Goal: Check status: Check status

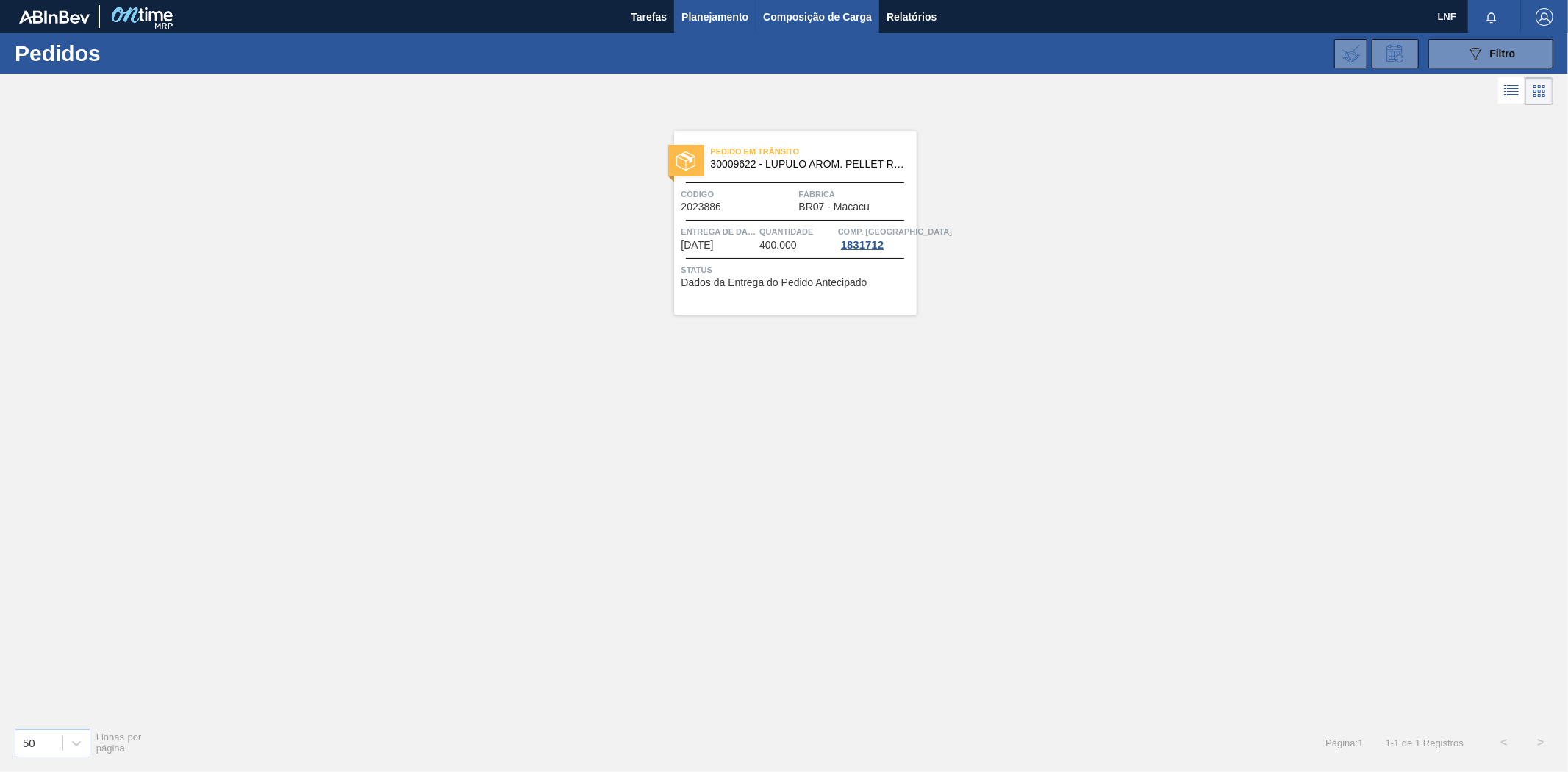
click at [807, 18] on font "Composição de Carga" at bounding box center [816, 17] width 108 height 12
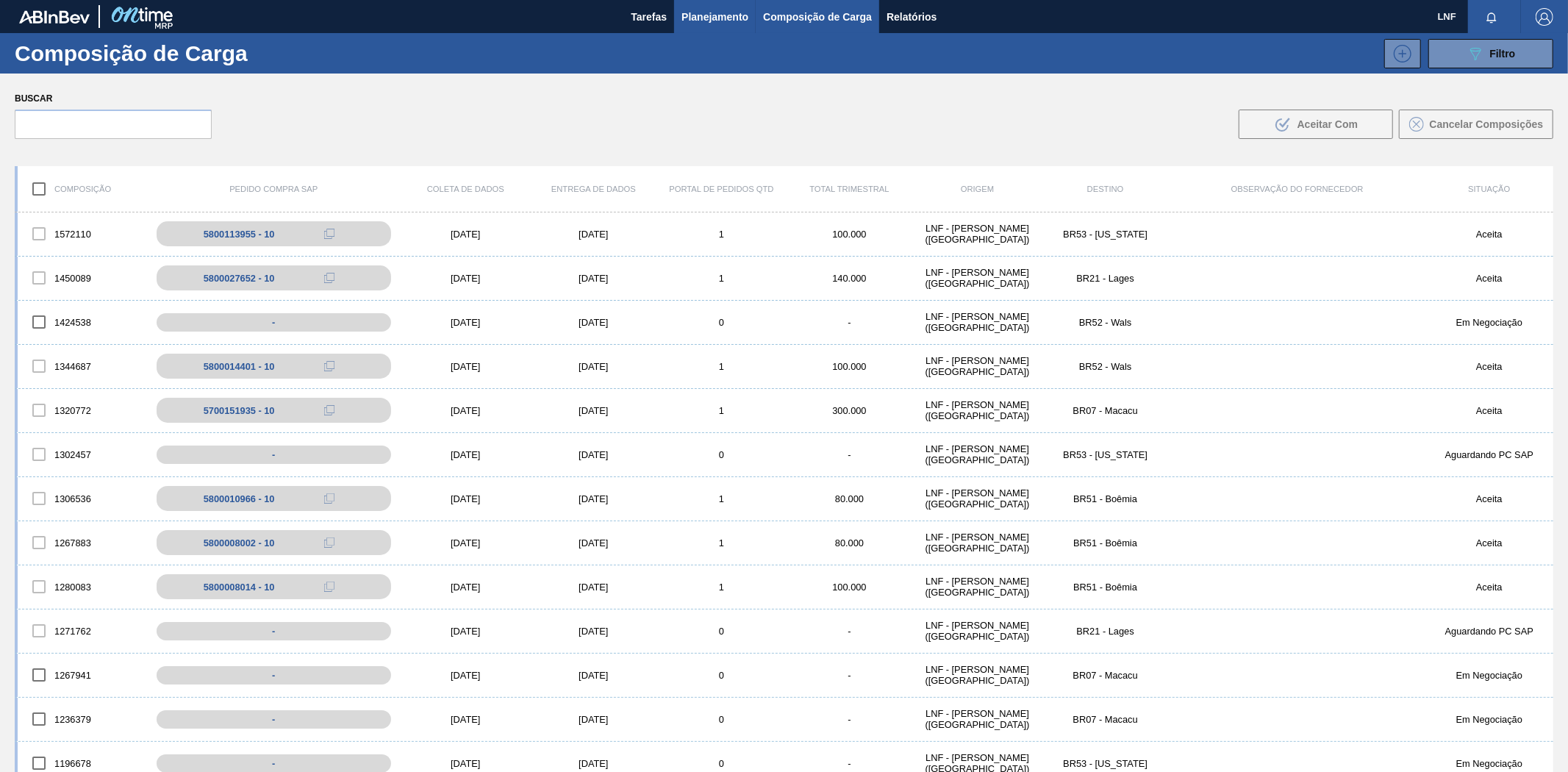
click at [694, 11] on font "Planejamento" at bounding box center [714, 17] width 67 height 12
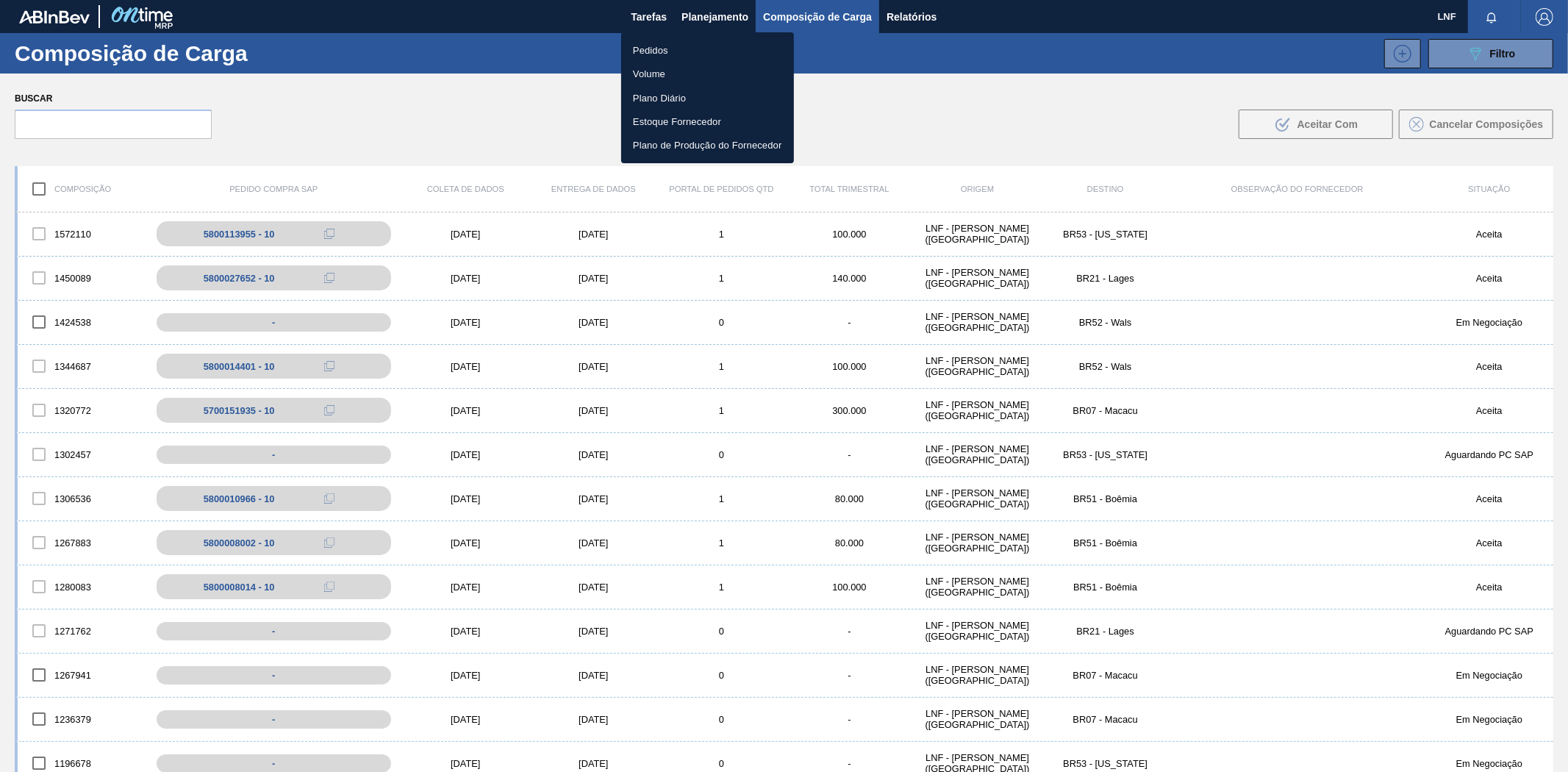
click at [664, 44] on font "Pedidos" at bounding box center [651, 50] width 35 height 11
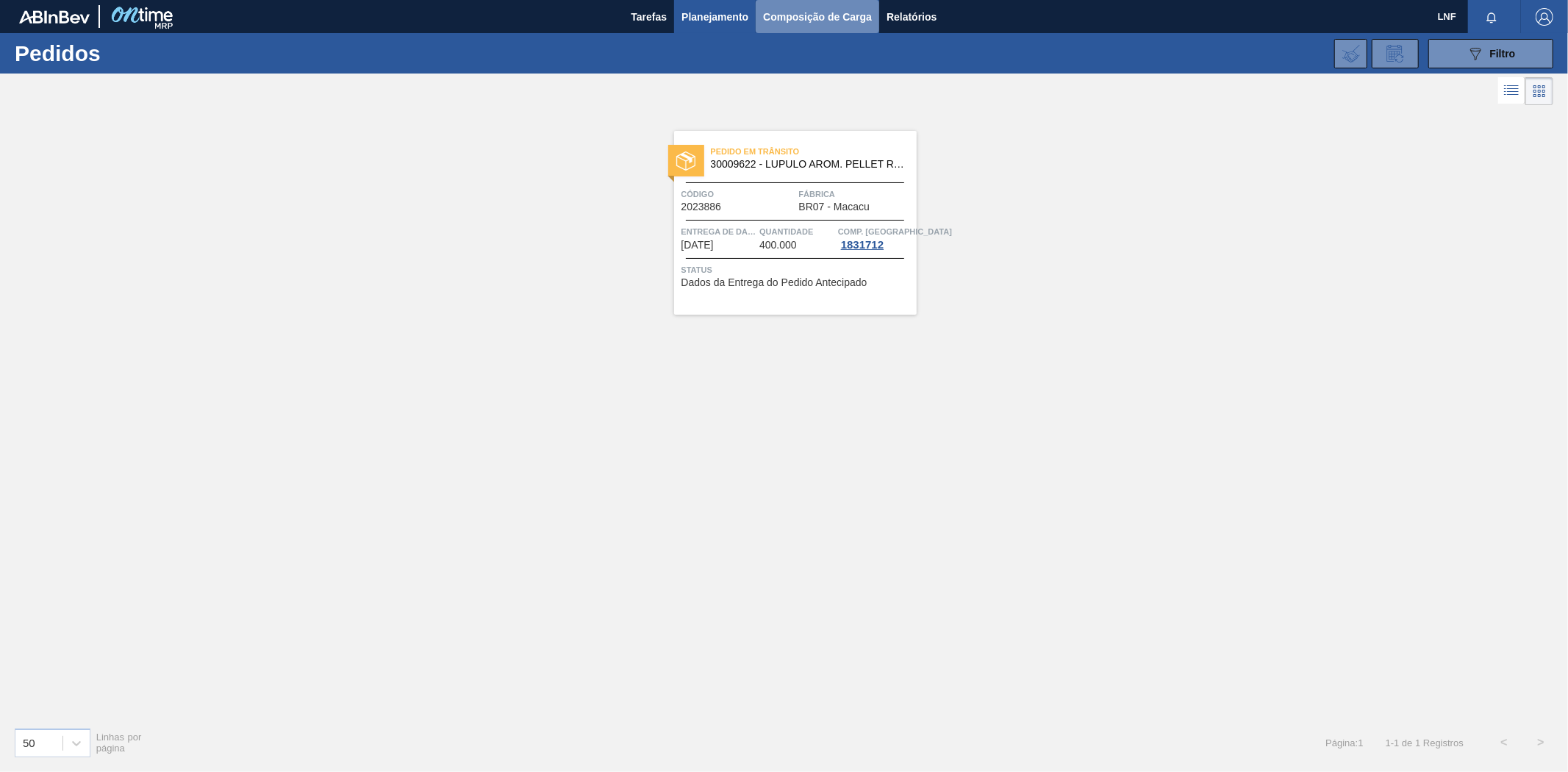
click at [774, 16] on font "Composição de Carga" at bounding box center [816, 17] width 108 height 12
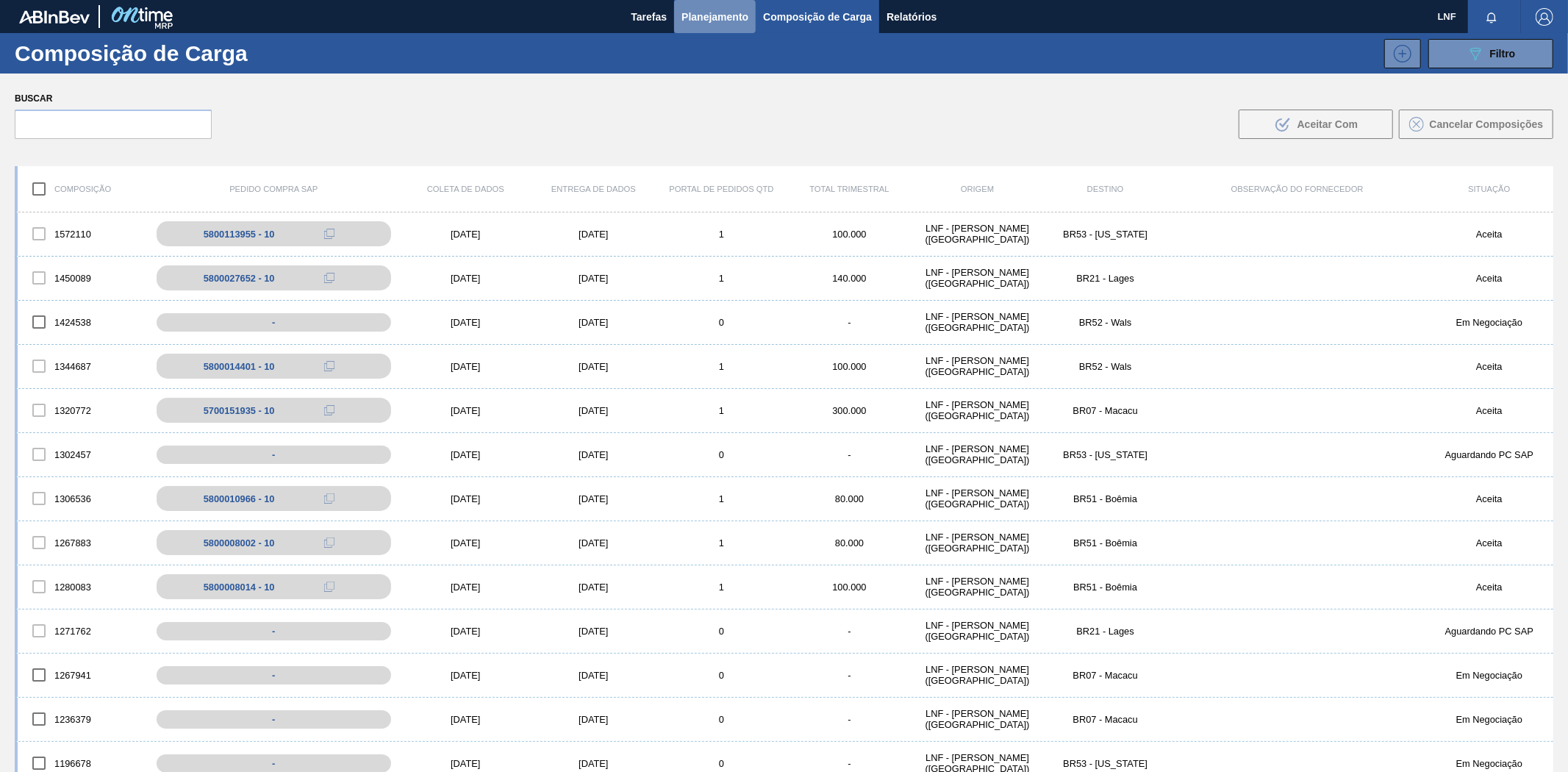
click at [732, 12] on font "Planejamento" at bounding box center [714, 17] width 67 height 12
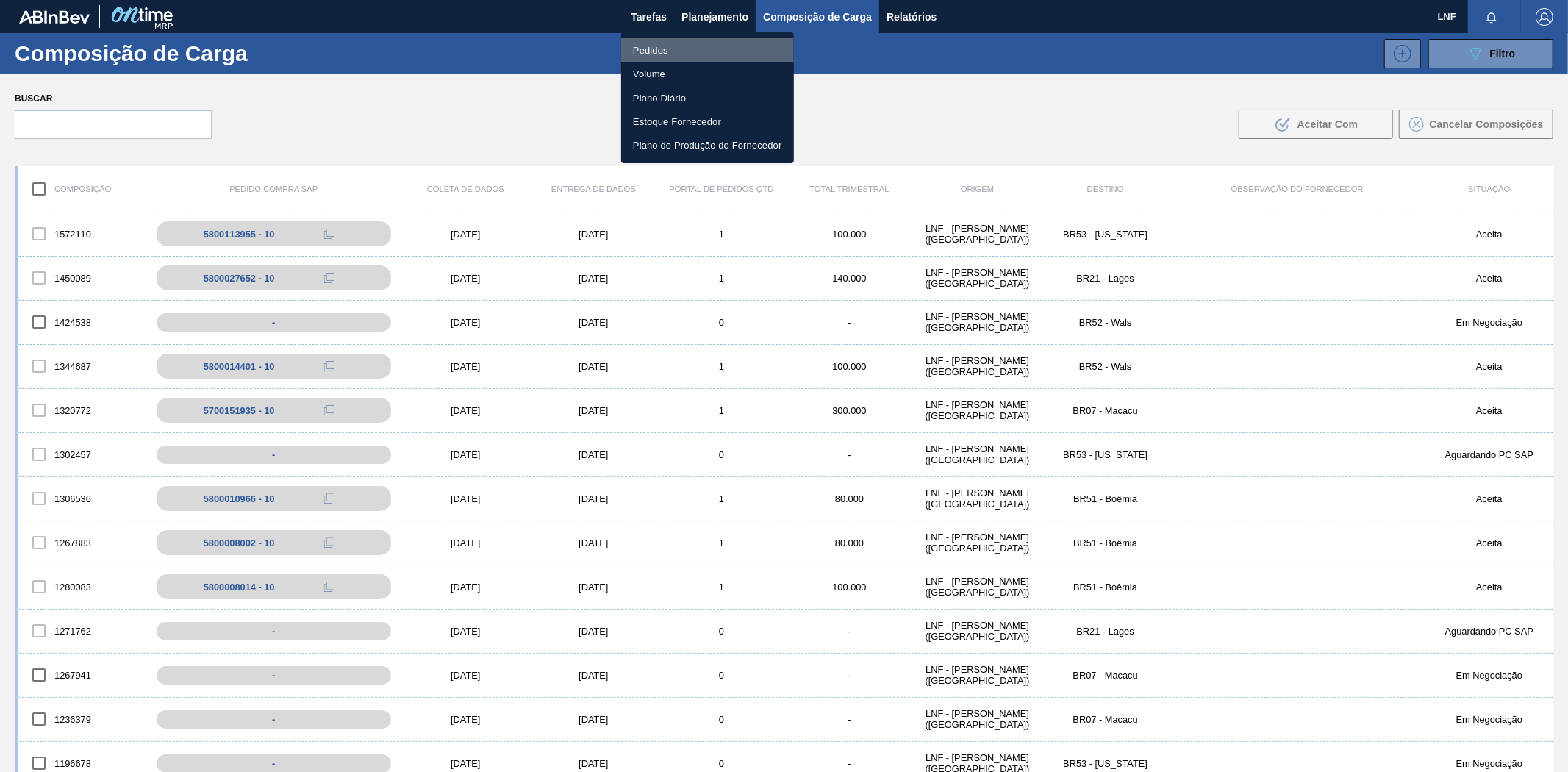
click at [659, 52] on font "Pedidos" at bounding box center [651, 50] width 35 height 11
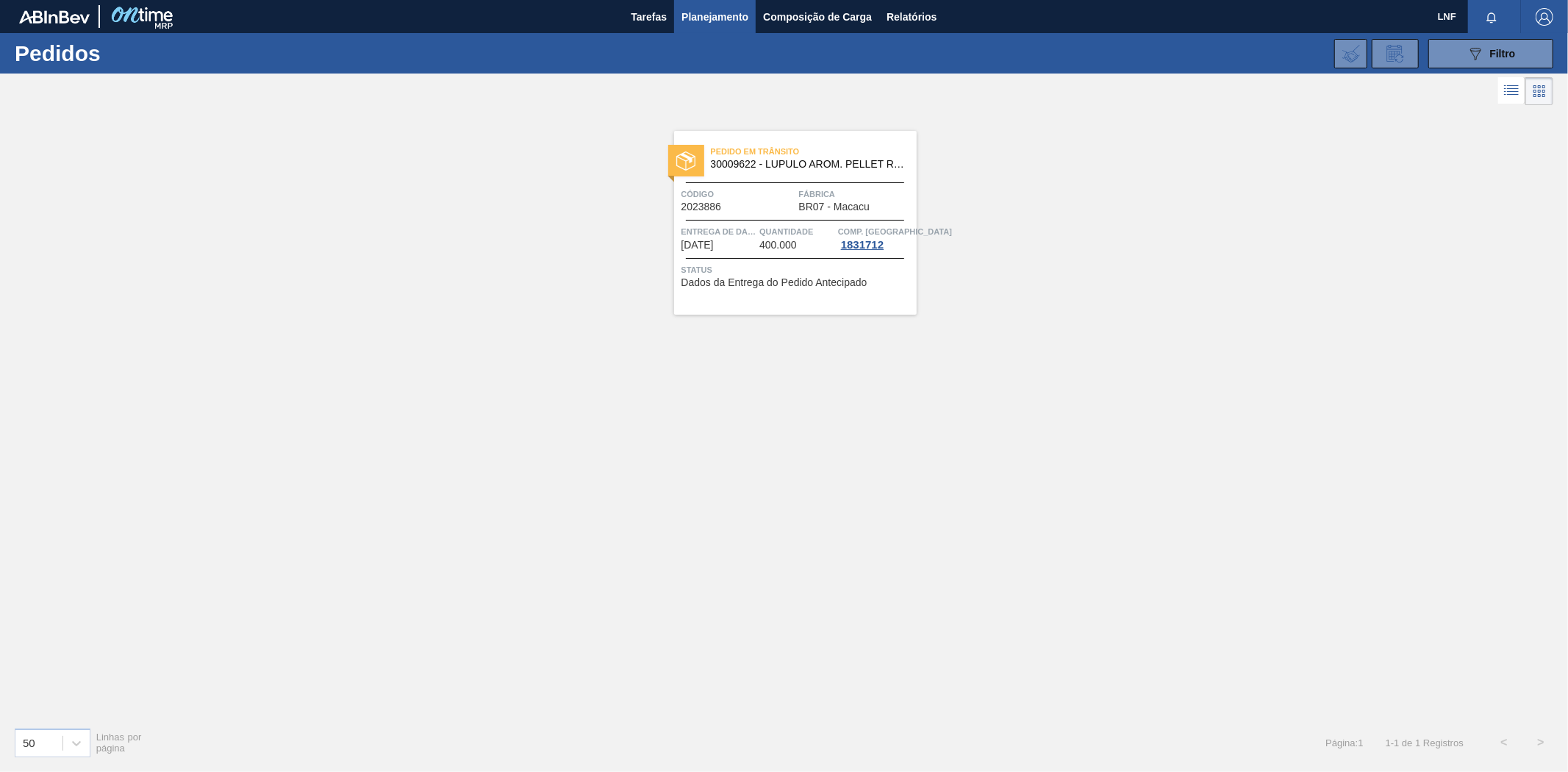
click at [860, 209] on font "BR07 - Macacu" at bounding box center [834, 207] width 70 height 12
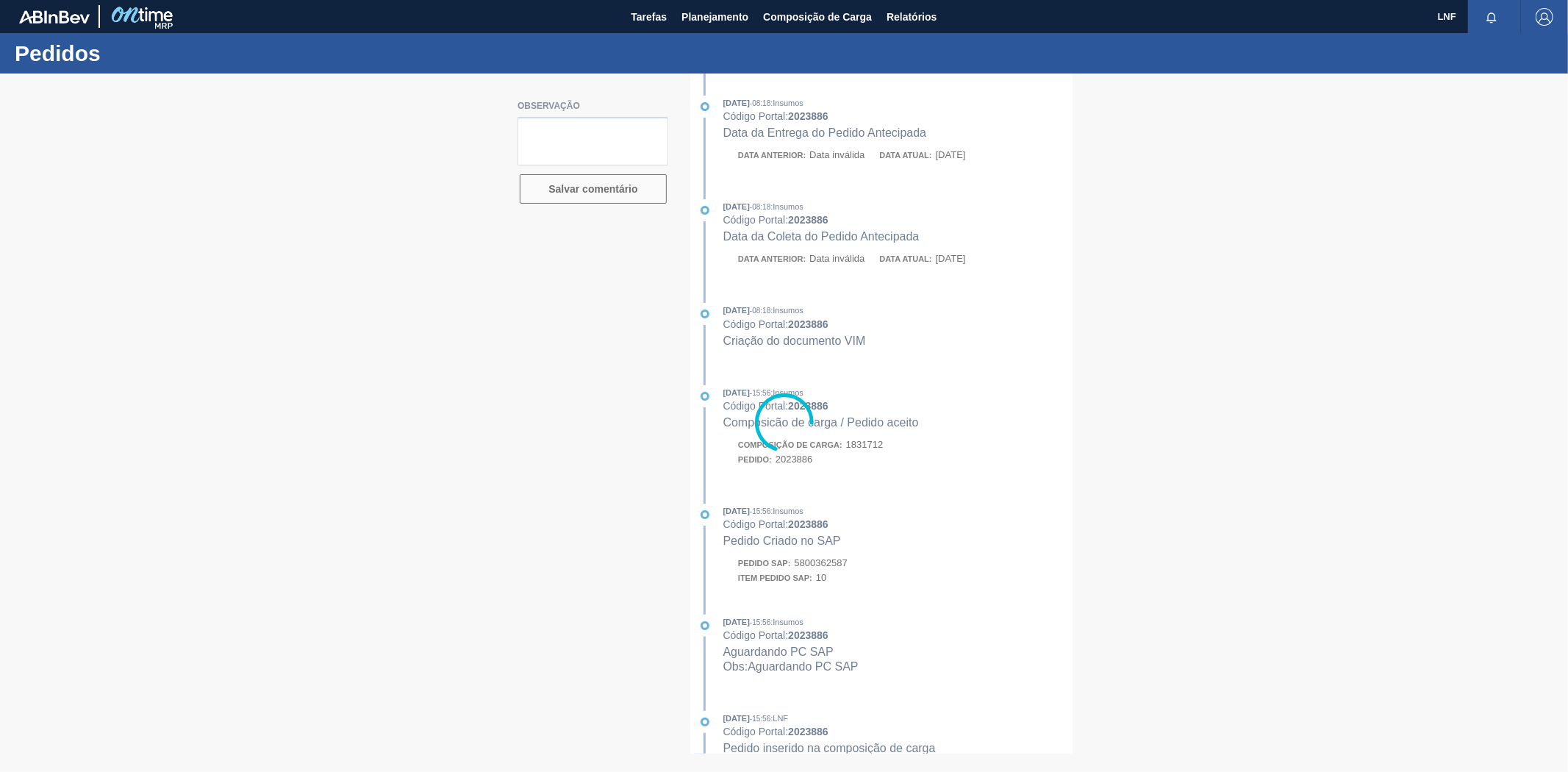
type textarea "Pedido sendo carregado no dia 05/09 para entregar até dia [DATE]"
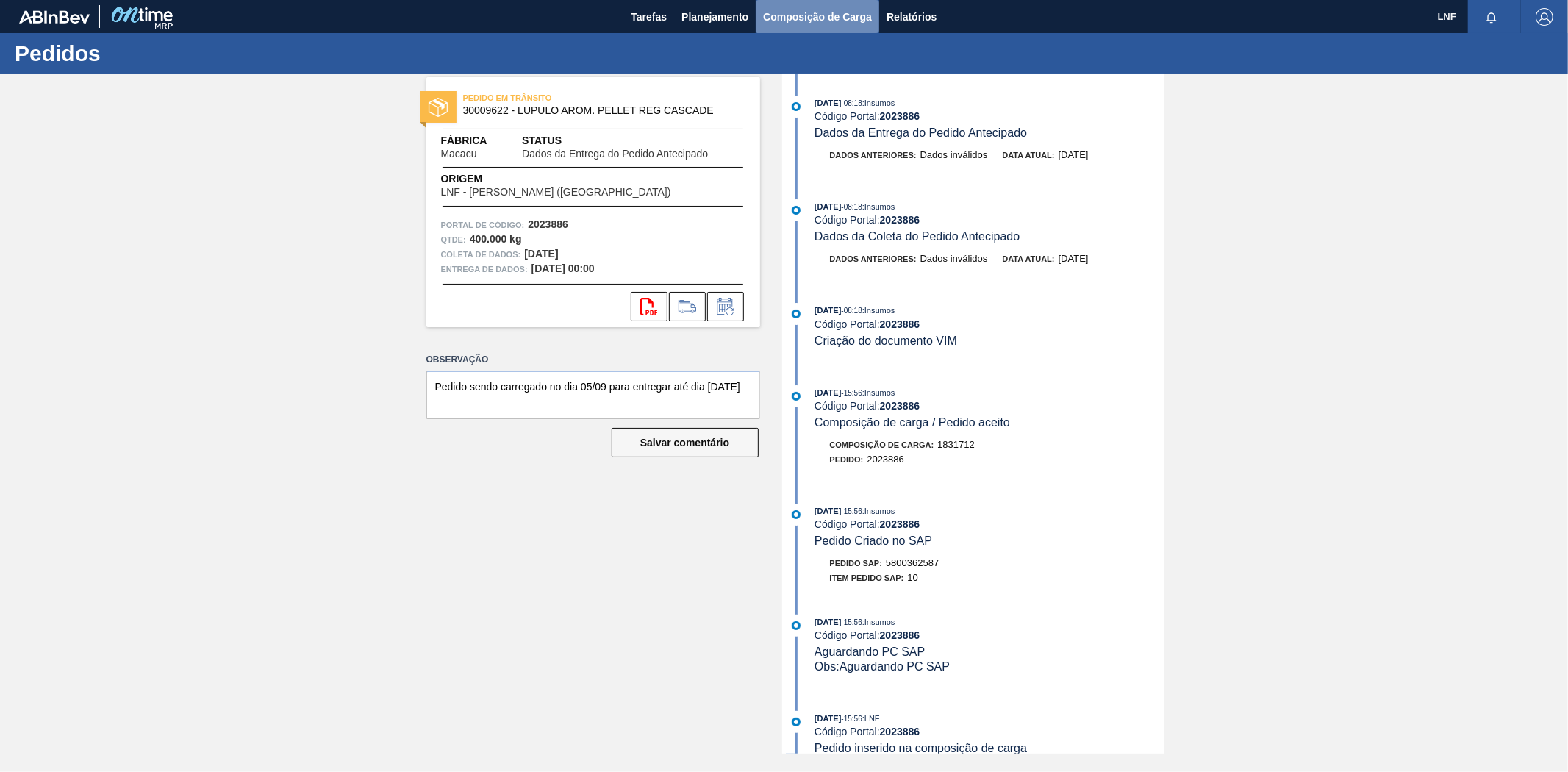
click at [814, 16] on font "Composição de Carga" at bounding box center [816, 17] width 108 height 12
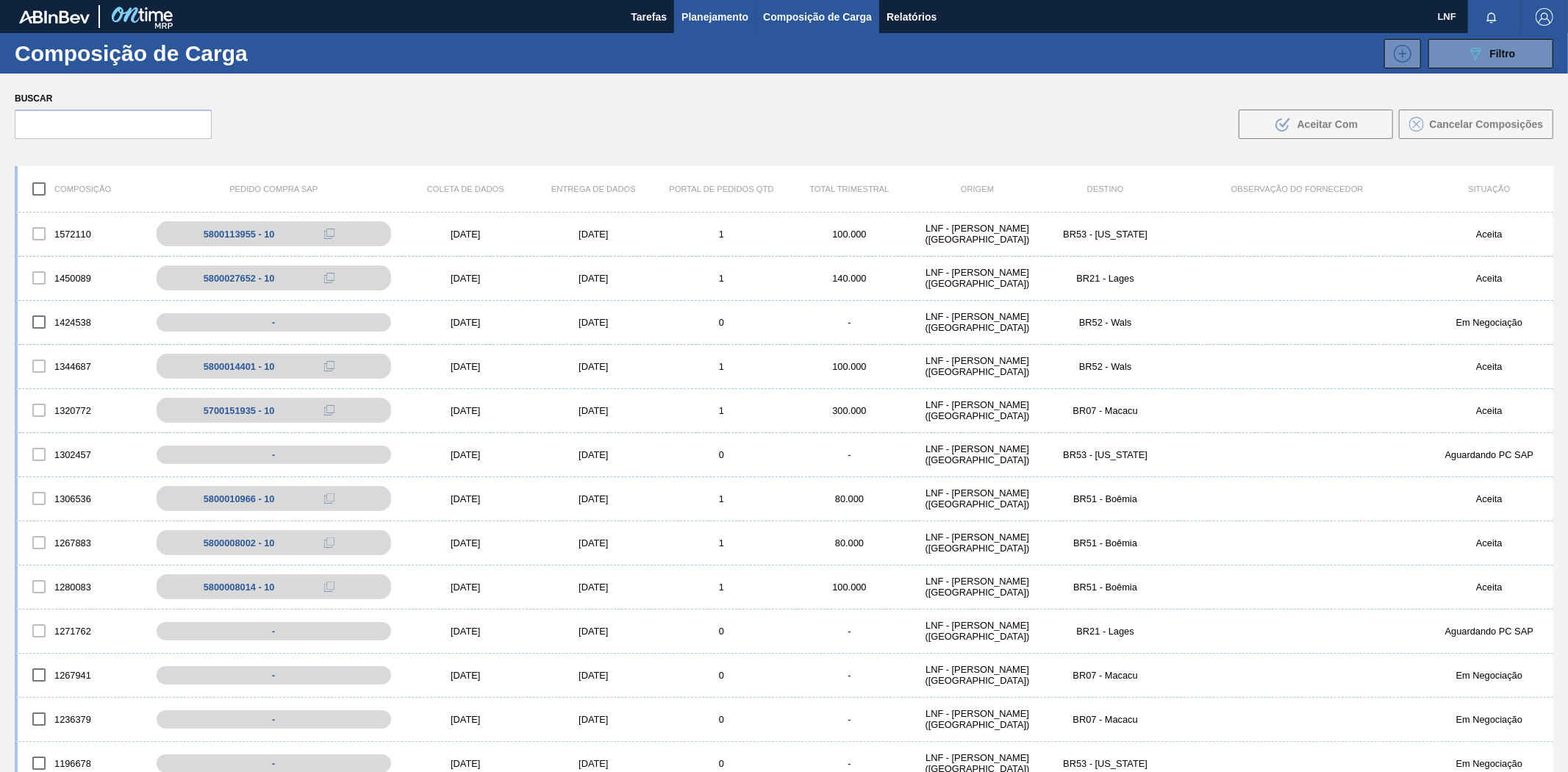
click at [738, 19] on font "Planejamento" at bounding box center [714, 17] width 67 height 12
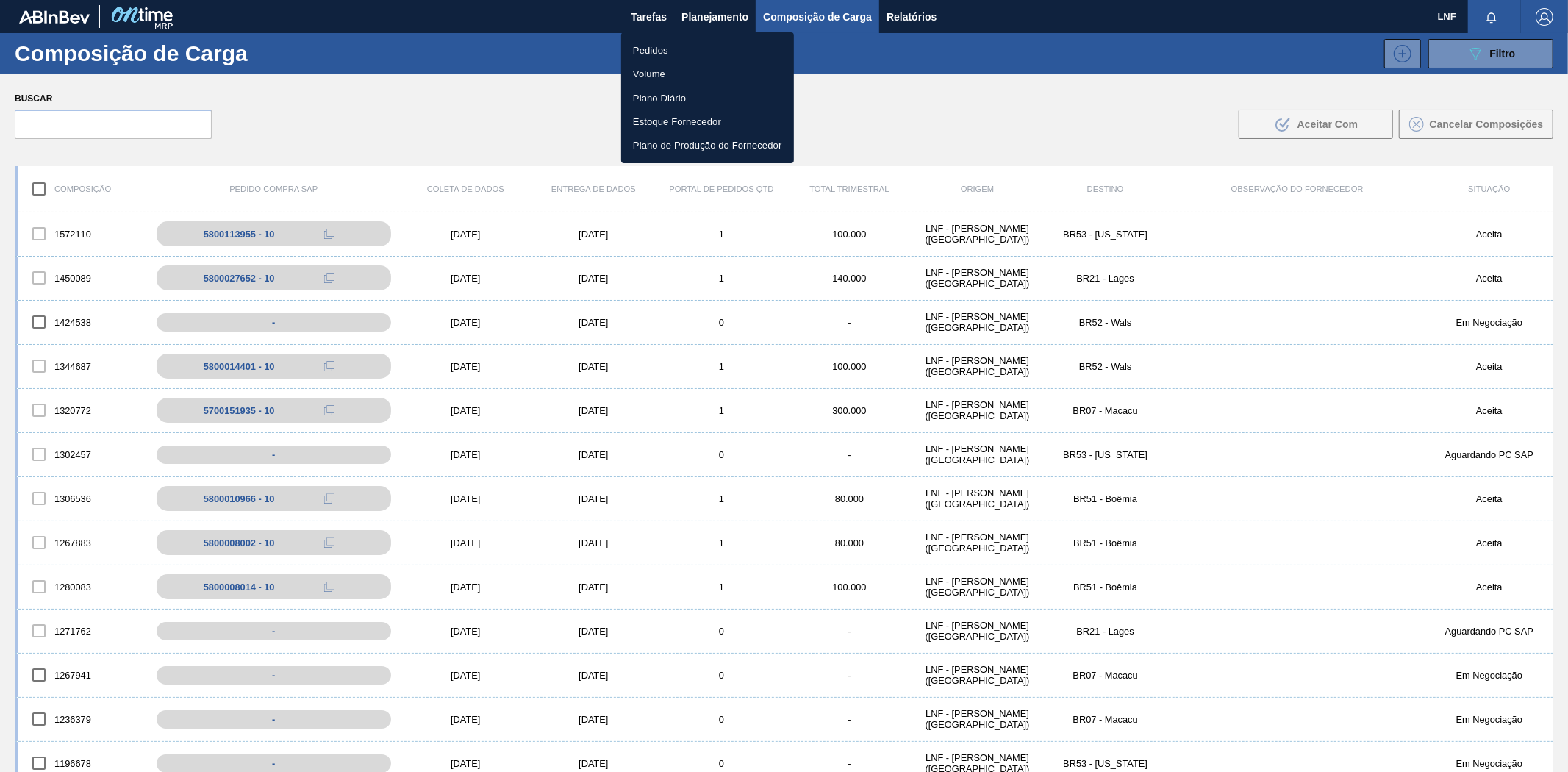
click at [645, 55] on font "Pedidos" at bounding box center [651, 50] width 35 height 11
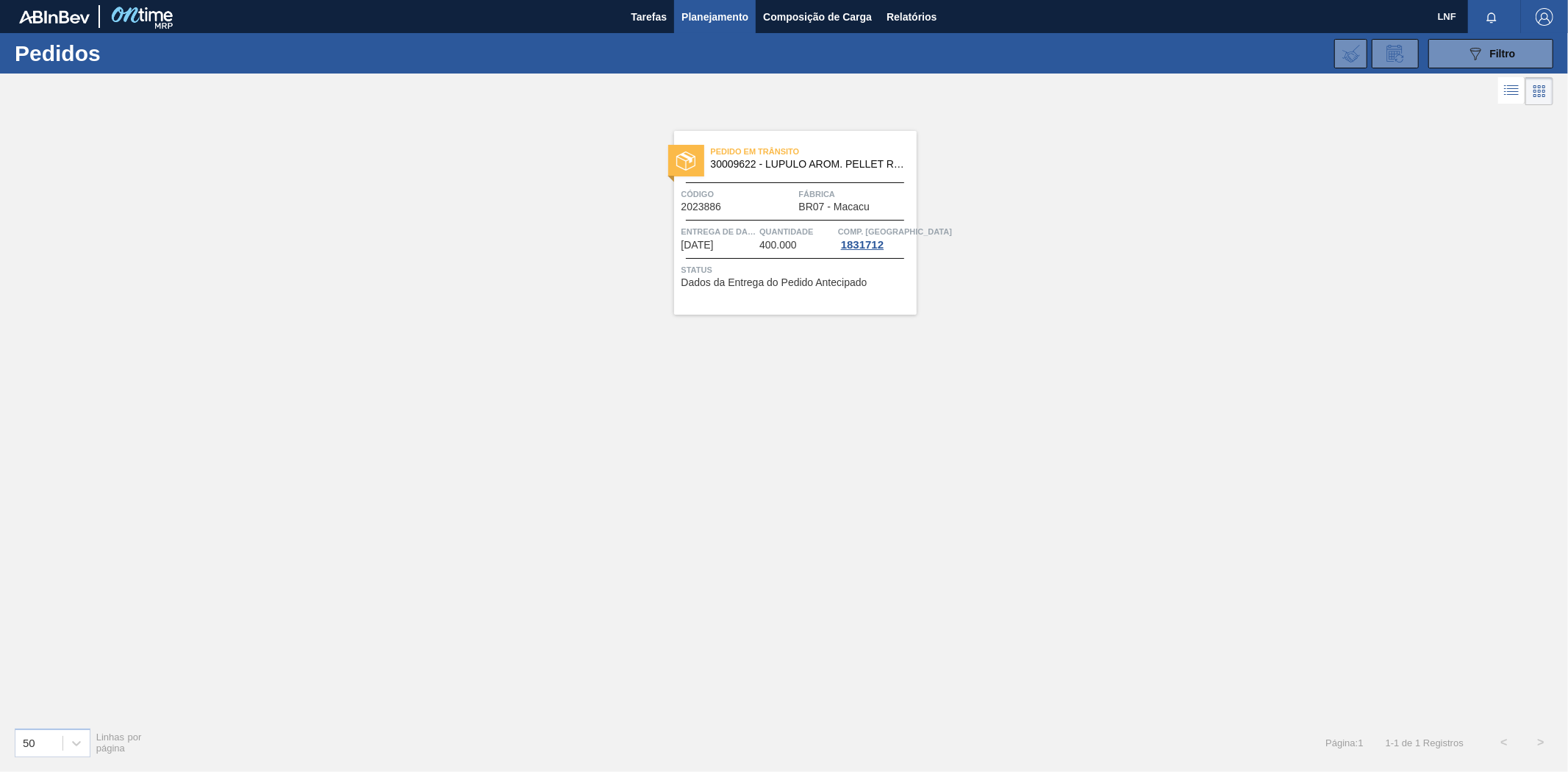
click at [325, 436] on div "Pedido em Trânsito 30009622 - LUPULO AROM. PELLET REG CASCADE Código 2023886 Fá…" at bounding box center [784, 411] width 1568 height 606
click at [854, 19] on font "Composição de Carga" at bounding box center [816, 17] width 108 height 12
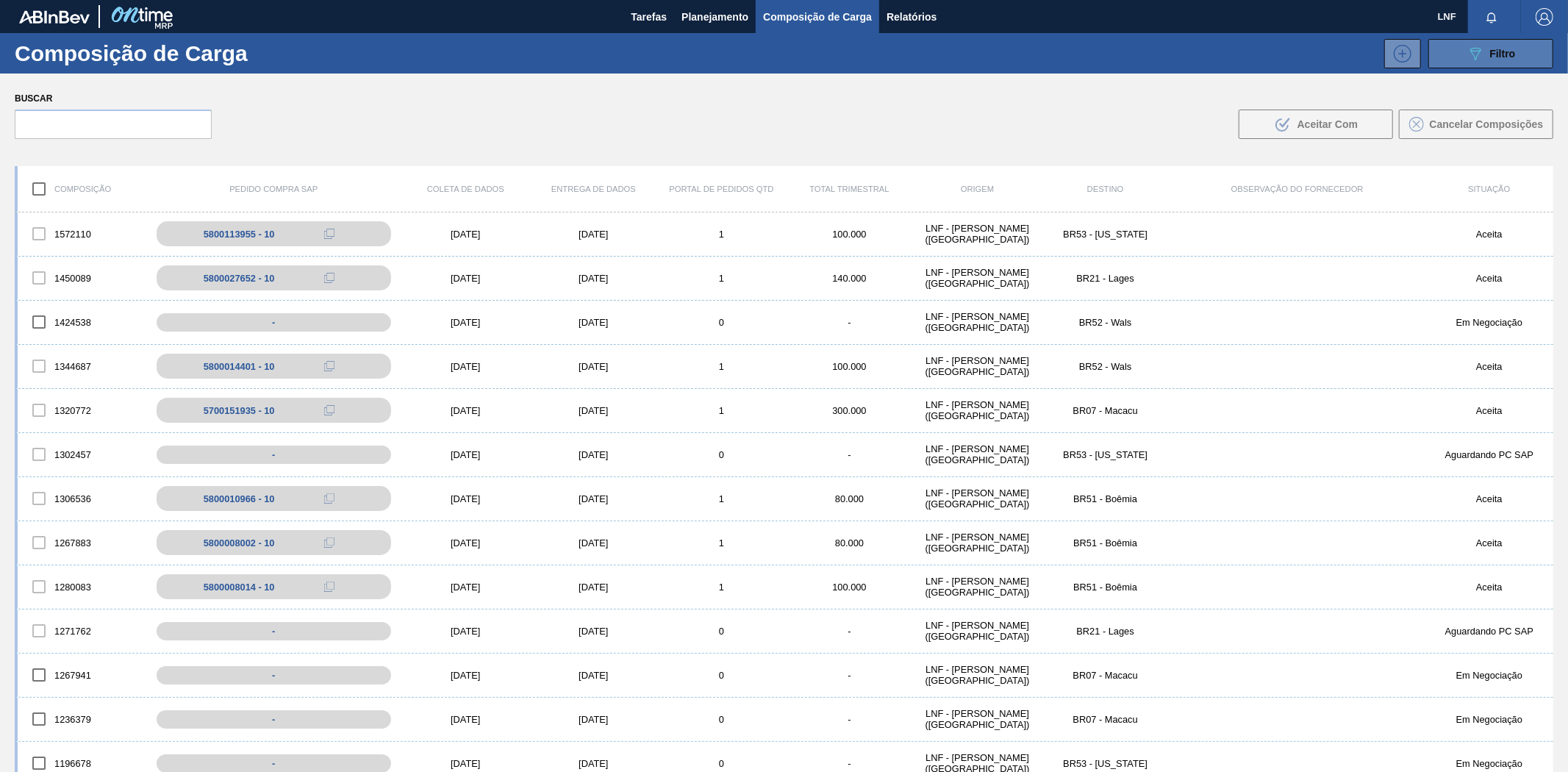
click at [1486, 44] on div "089F7B8B-B2A5-4AFE-B5C0-19BA573D28AC Filtro" at bounding box center [1490, 53] width 49 height 18
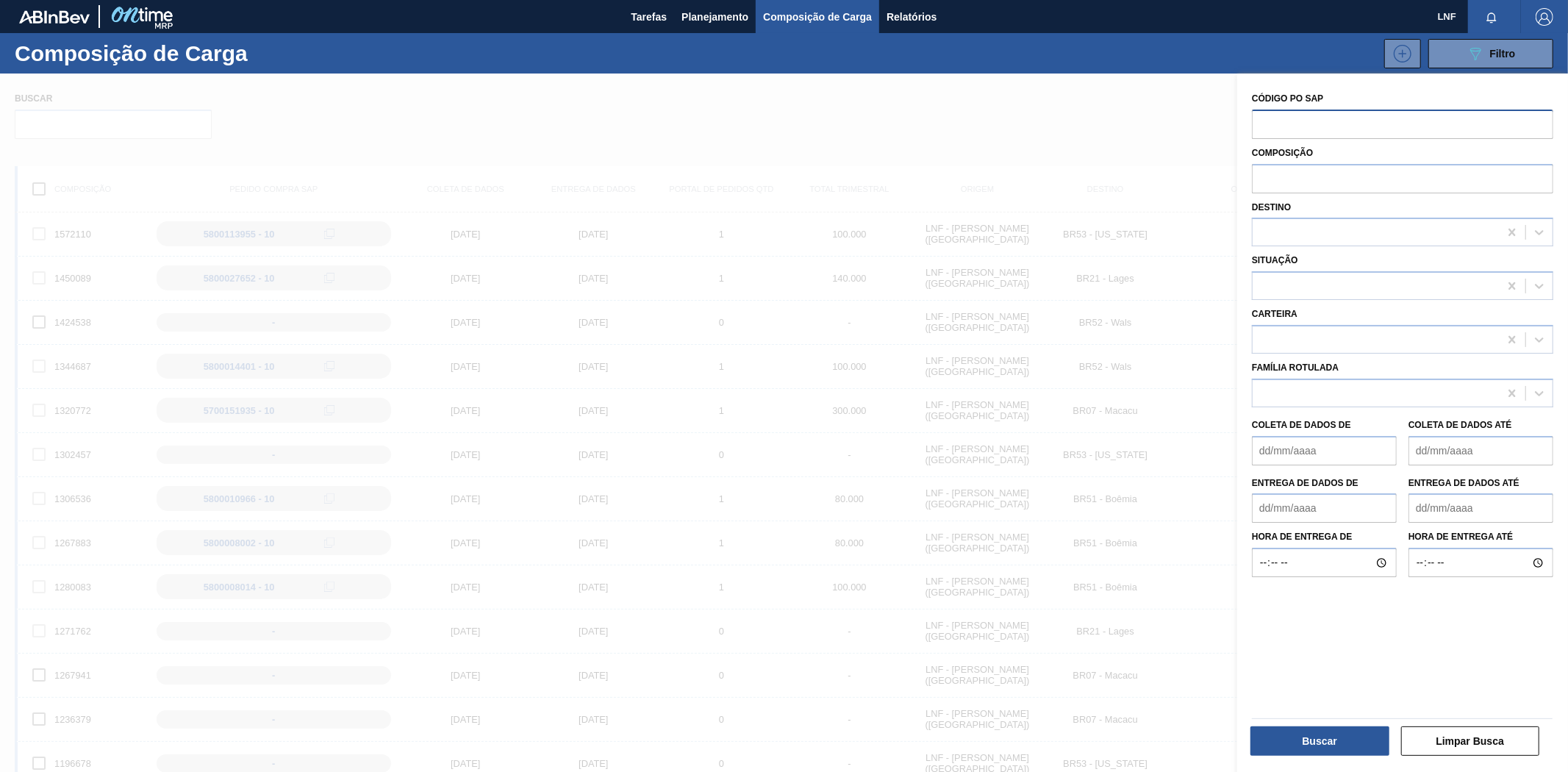
click at [1337, 122] on input "text" at bounding box center [1402, 123] width 301 height 28
paste input "5700924768"
type input "5700924768"
click at [1327, 738] on font "Buscar" at bounding box center [1319, 740] width 34 height 12
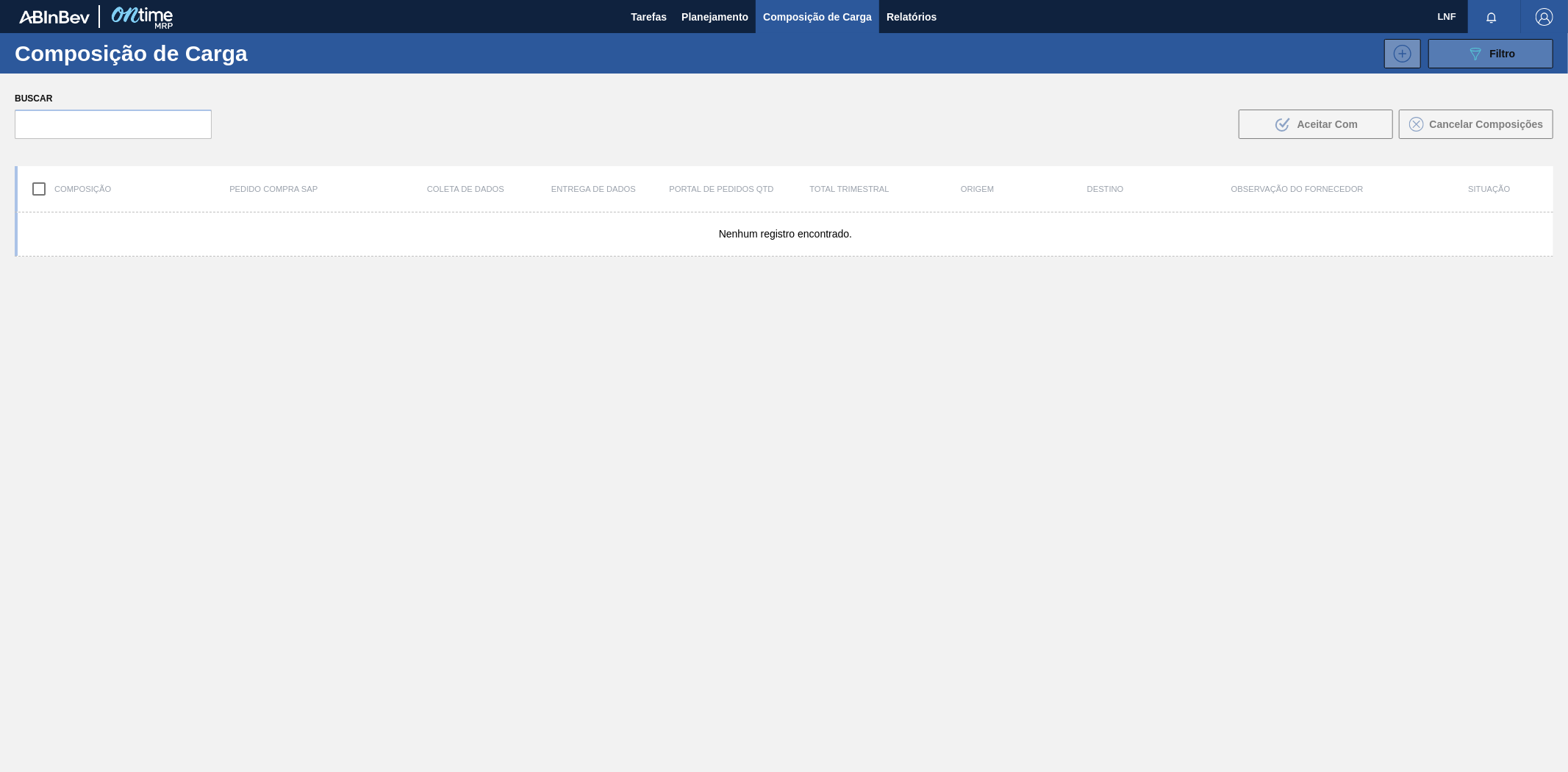
click at [1483, 57] on div "089F7B8B-B2A5-4AFE-B5C0-19BA573D28AC Filtro" at bounding box center [1490, 53] width 49 height 18
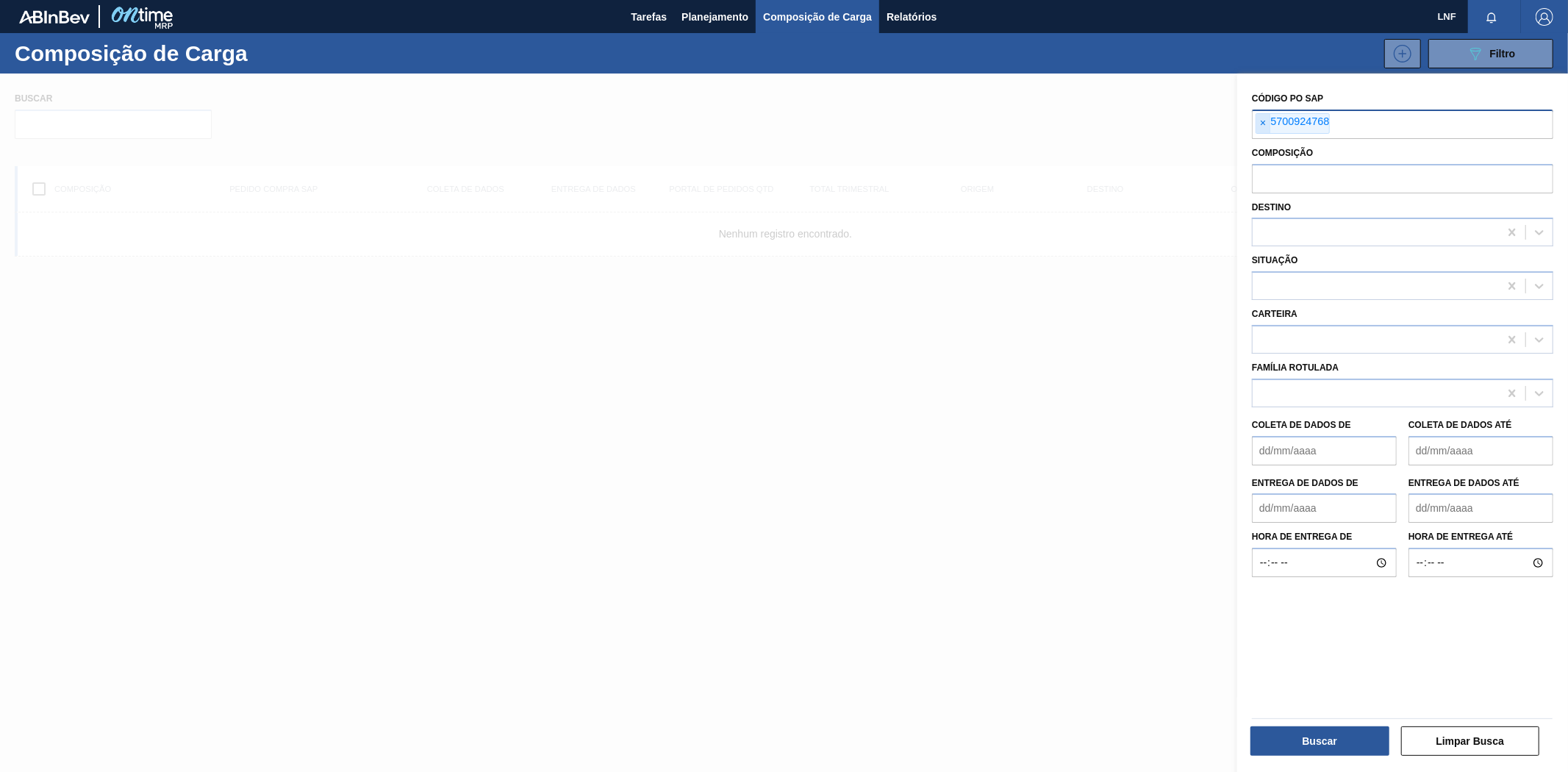
click at [1266, 126] on font "×" at bounding box center [1262, 122] width 6 height 12
click at [1454, 733] on button "Limpar Busca" at bounding box center [1471, 741] width 139 height 30
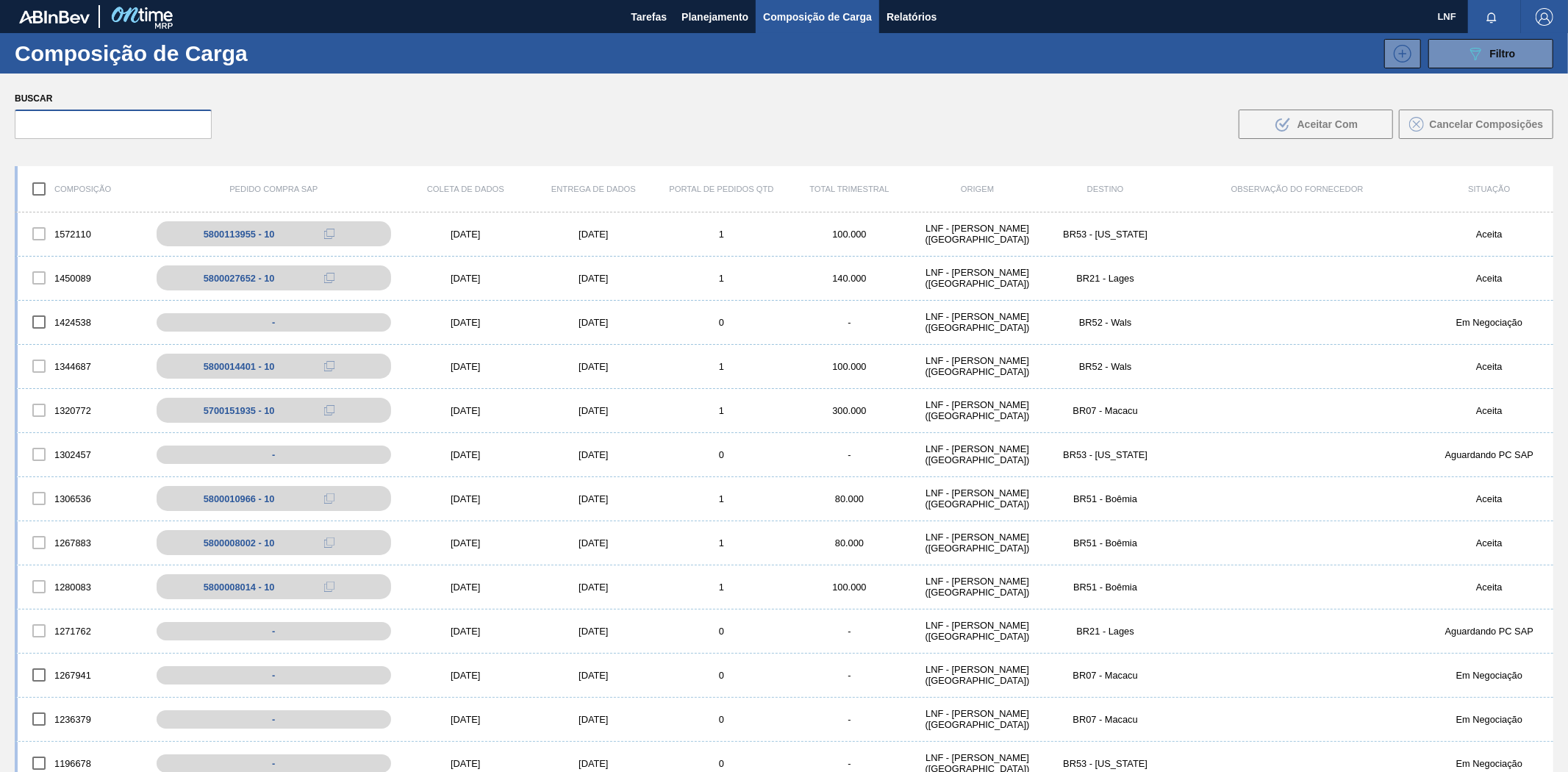
click at [162, 119] on input "text" at bounding box center [113, 124] width 197 height 30
paste input "5700924768"
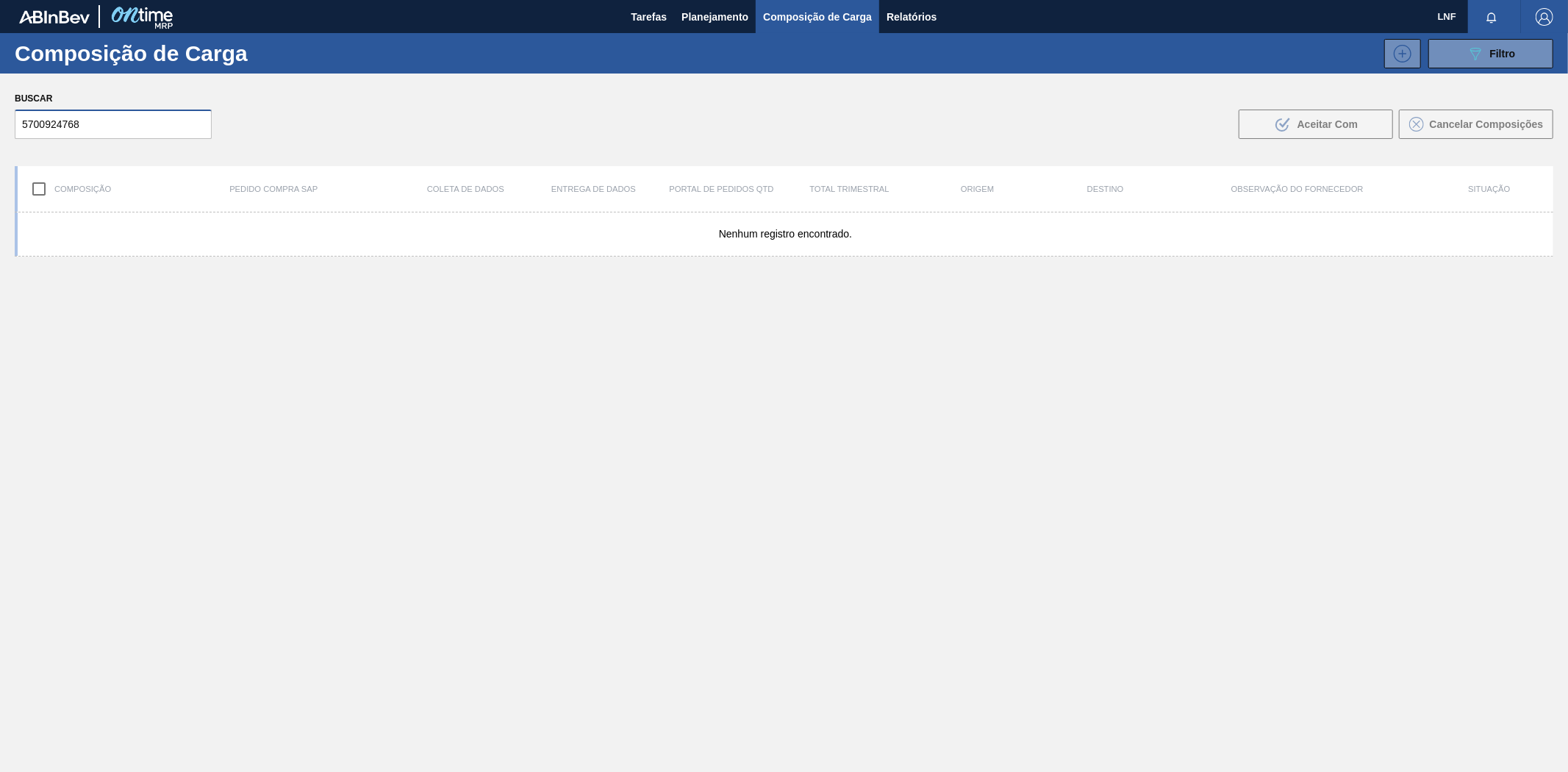
type input "5700924768"
click at [726, 8] on font "Planejamento" at bounding box center [714, 17] width 67 height 18
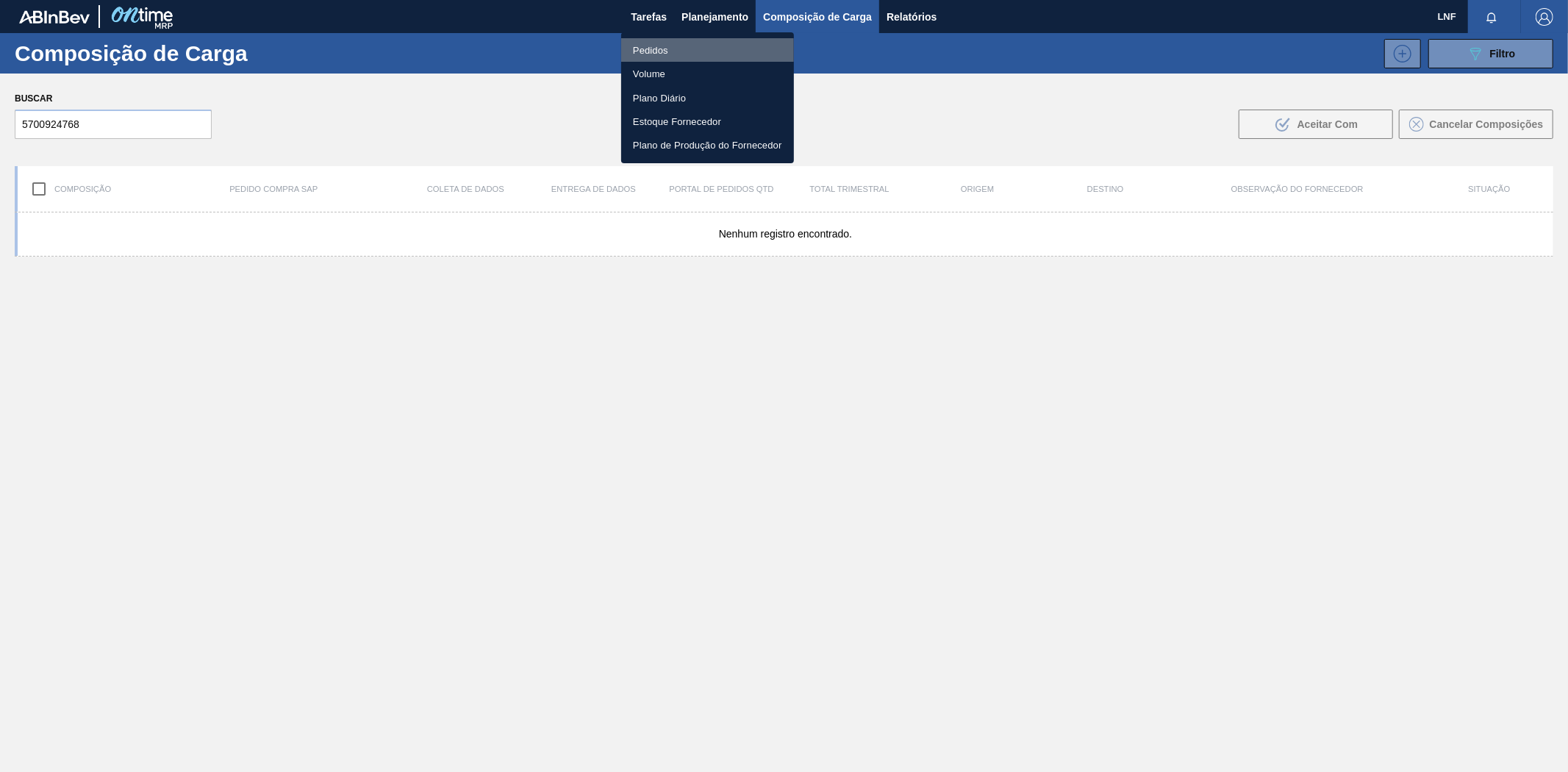
click at [651, 50] on font "Pedidos" at bounding box center [651, 50] width 35 height 11
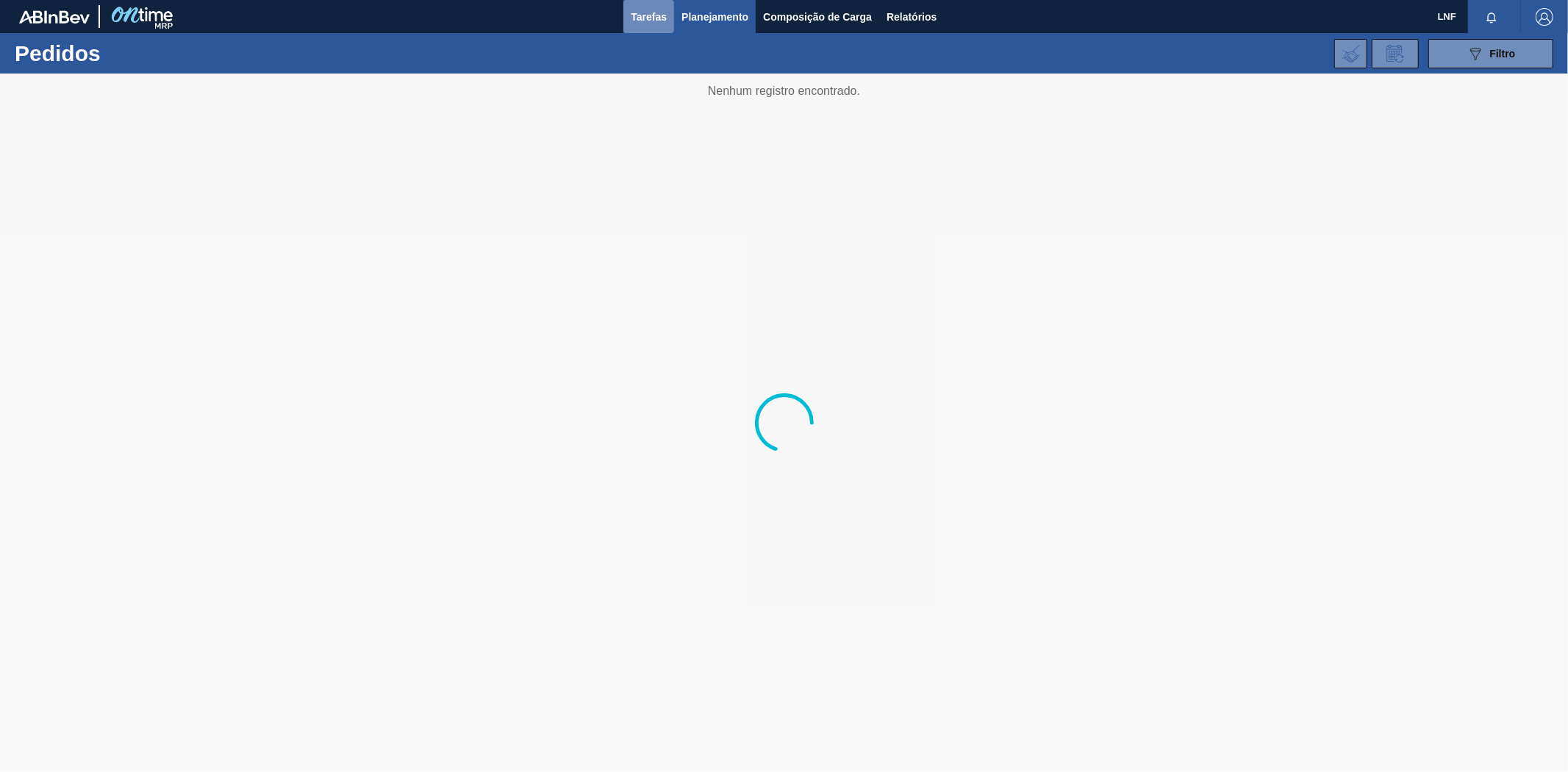
click at [638, 11] on font "Tarefas" at bounding box center [648, 17] width 36 height 12
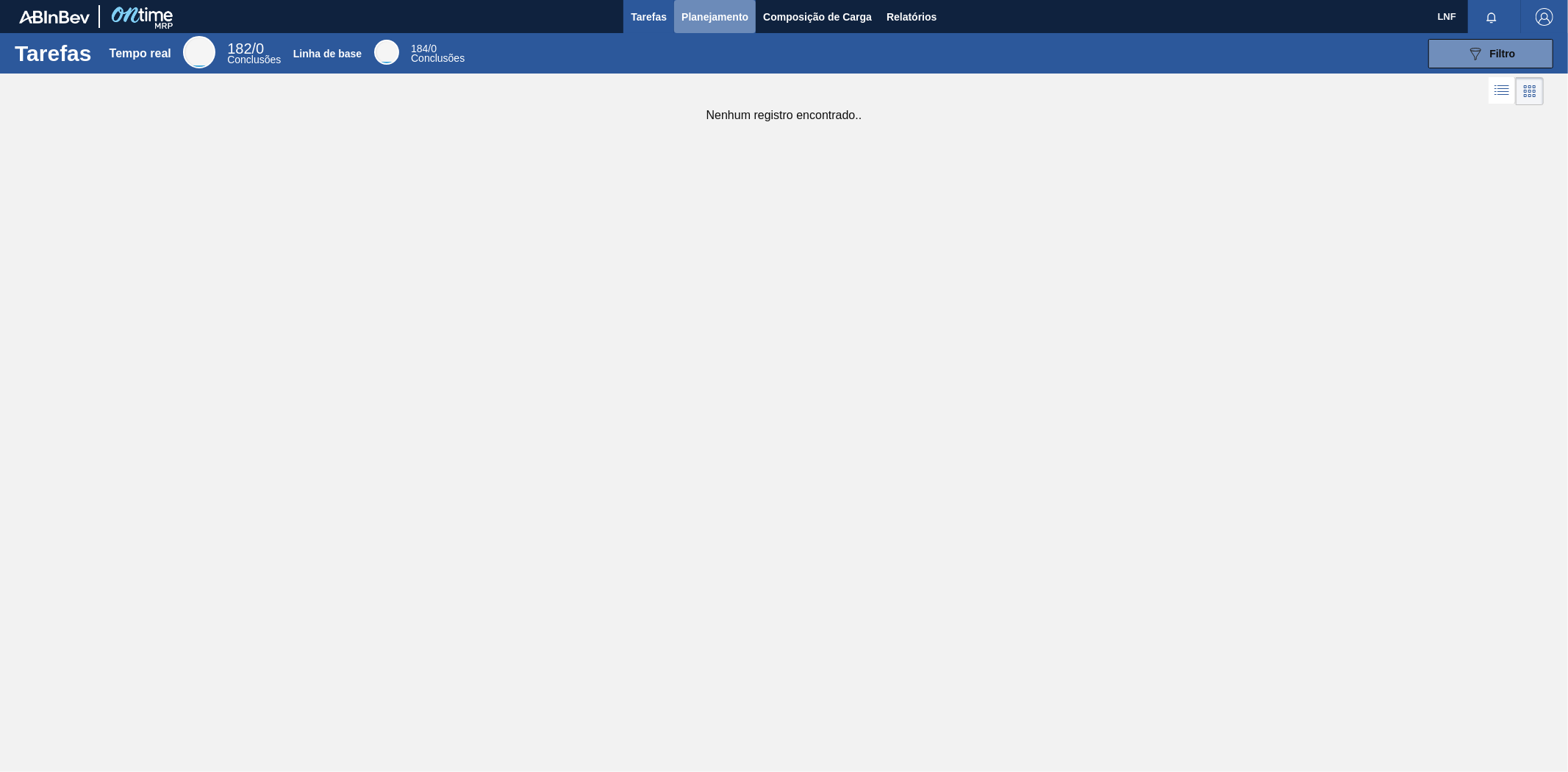
click at [698, 15] on font "Planejamento" at bounding box center [714, 17] width 67 height 12
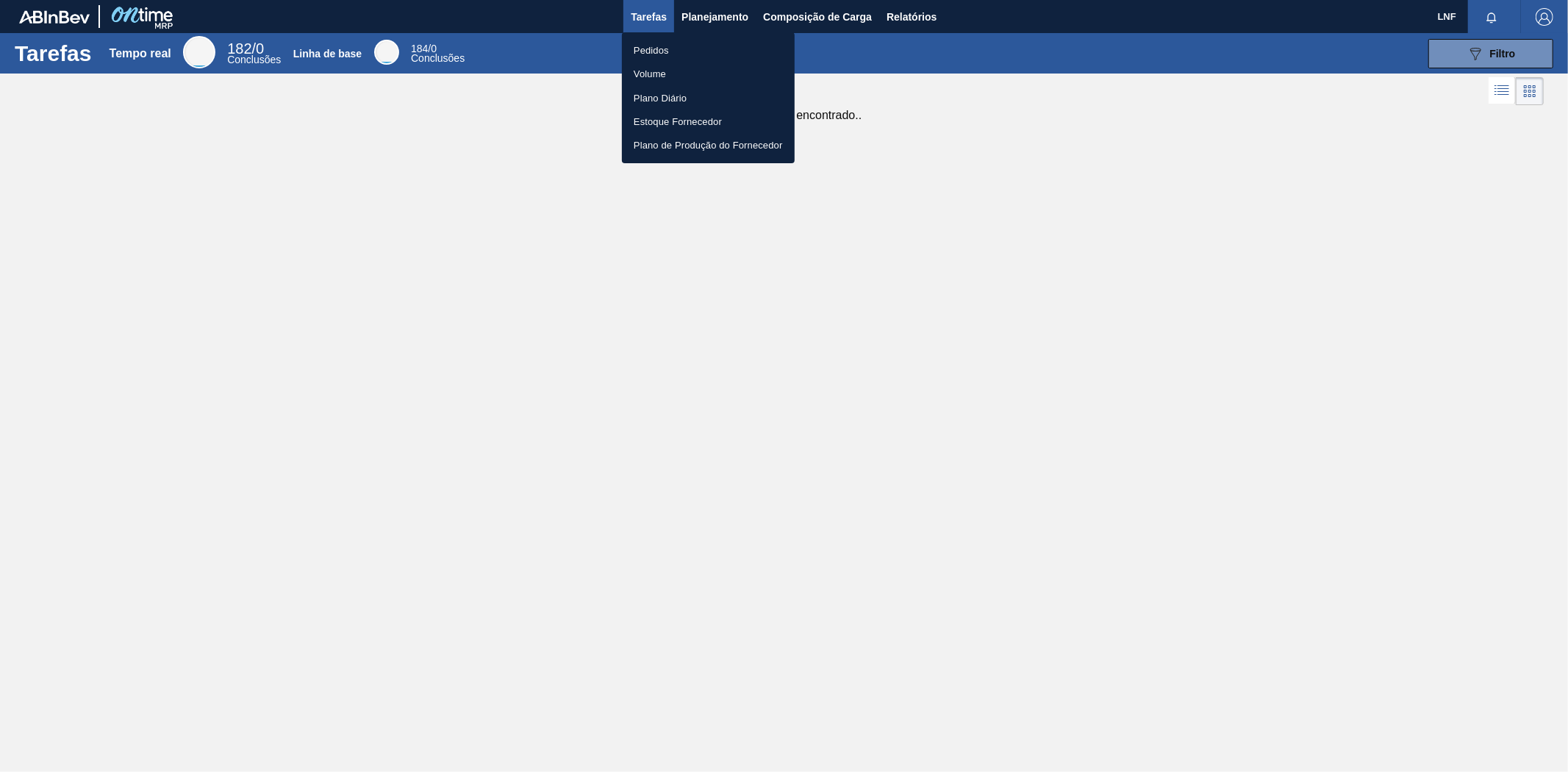
click at [654, 43] on font "Pedidos" at bounding box center [651, 50] width 35 height 15
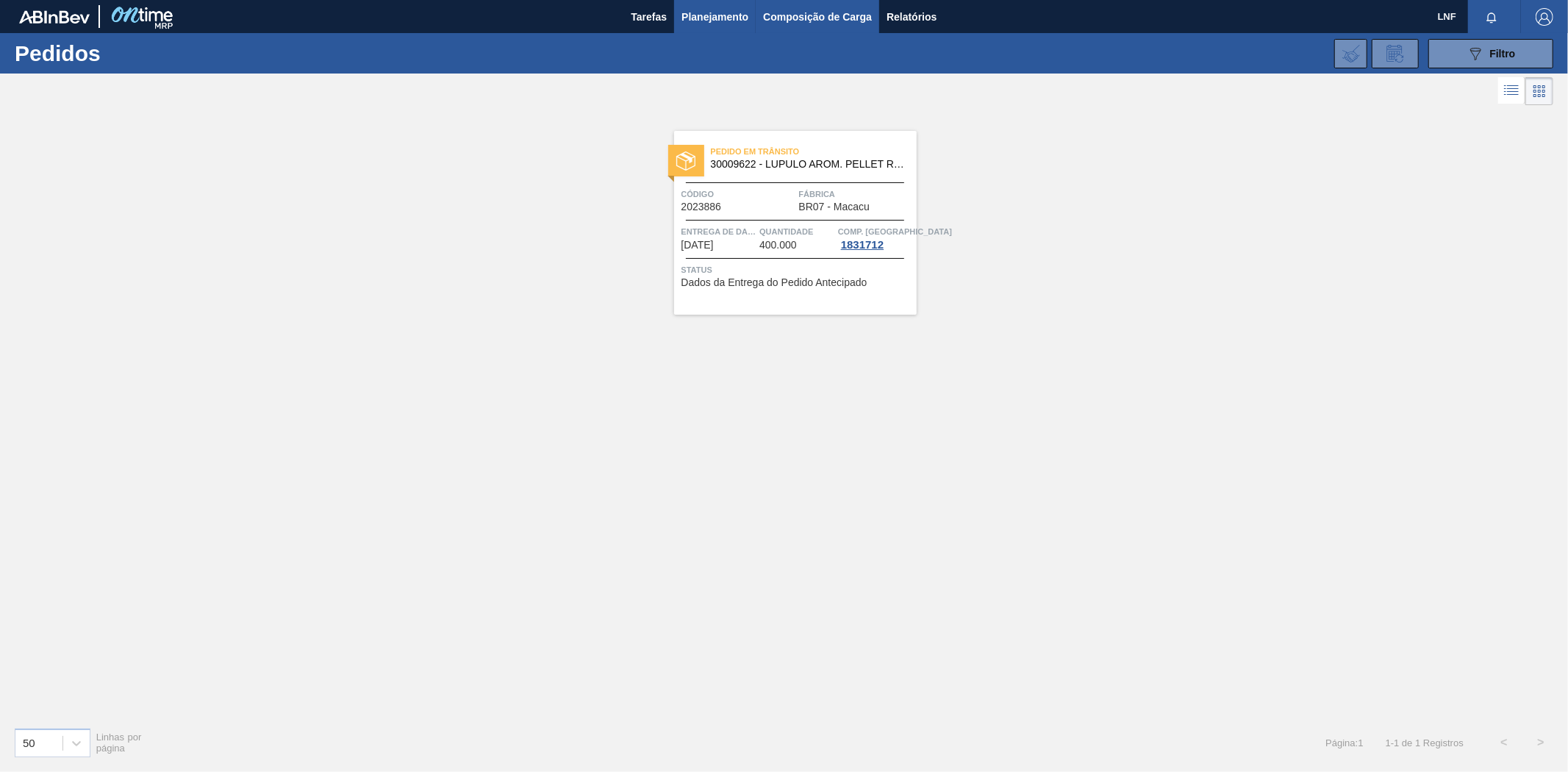
drag, startPoint x: 1045, startPoint y: 201, endPoint x: 879, endPoint y: 25, distance: 241.9
click at [1040, 193] on div "Pedido em Trânsito 30009622 - LUPULO AROM. PELLET REG CASCADE Código 2023886 Fá…" at bounding box center [784, 411] width 1568 height 606
click at [850, 20] on font "Composição de Carga" at bounding box center [816, 17] width 108 height 12
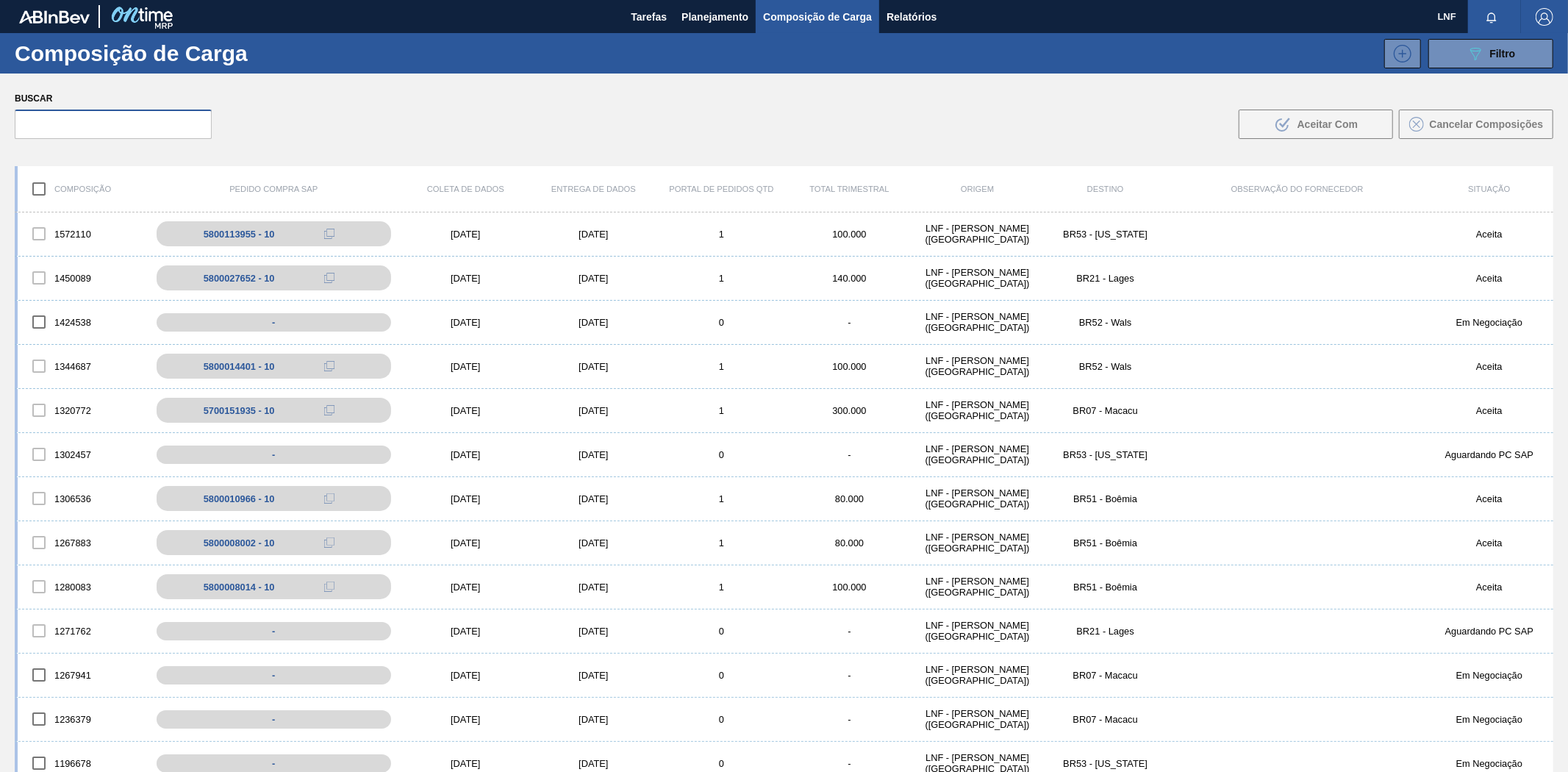
click at [144, 135] on input "text" at bounding box center [113, 124] width 197 height 30
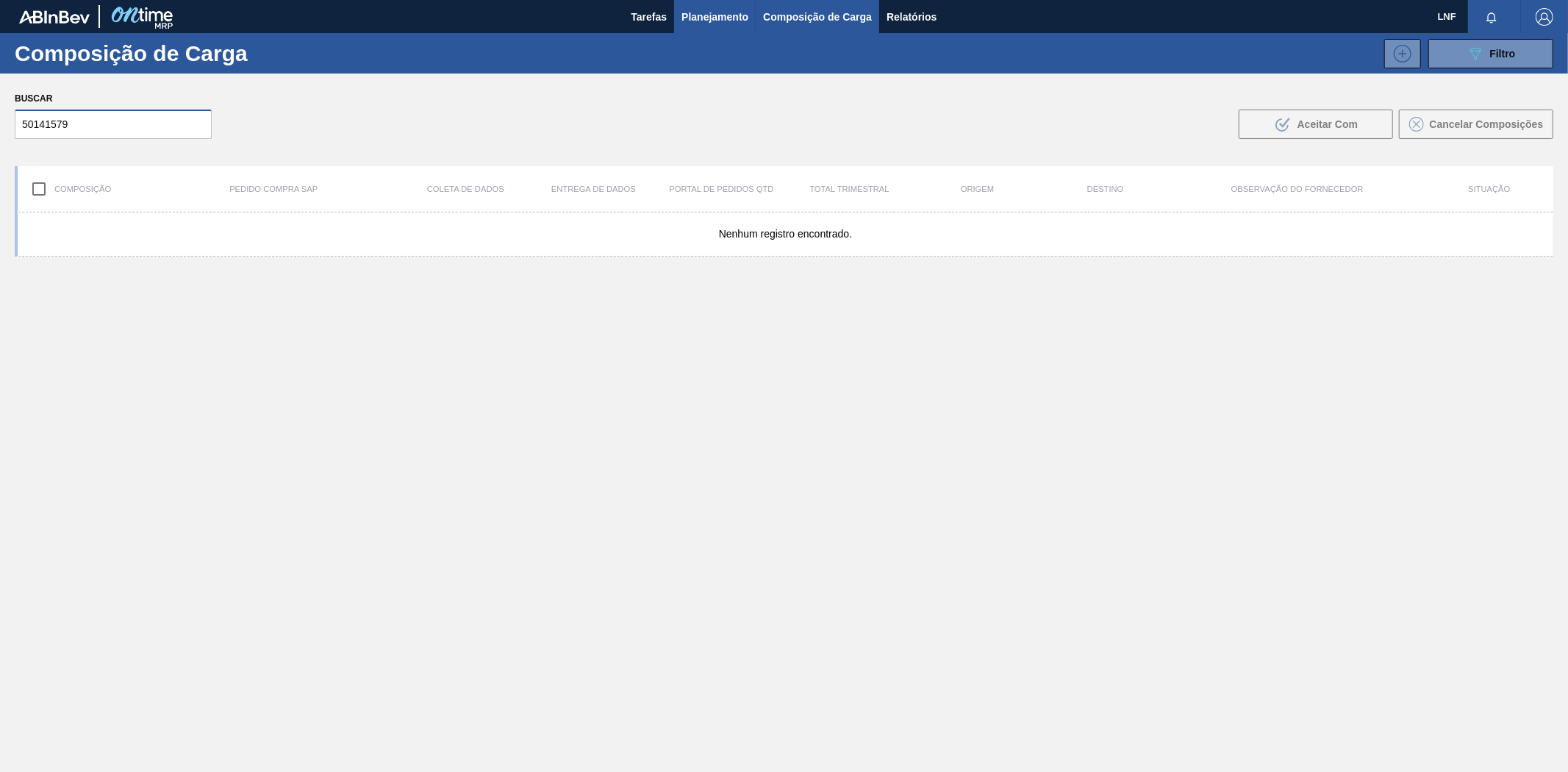
type input "50141579"
click at [727, 24] on font "Planejamento" at bounding box center [714, 17] width 67 height 18
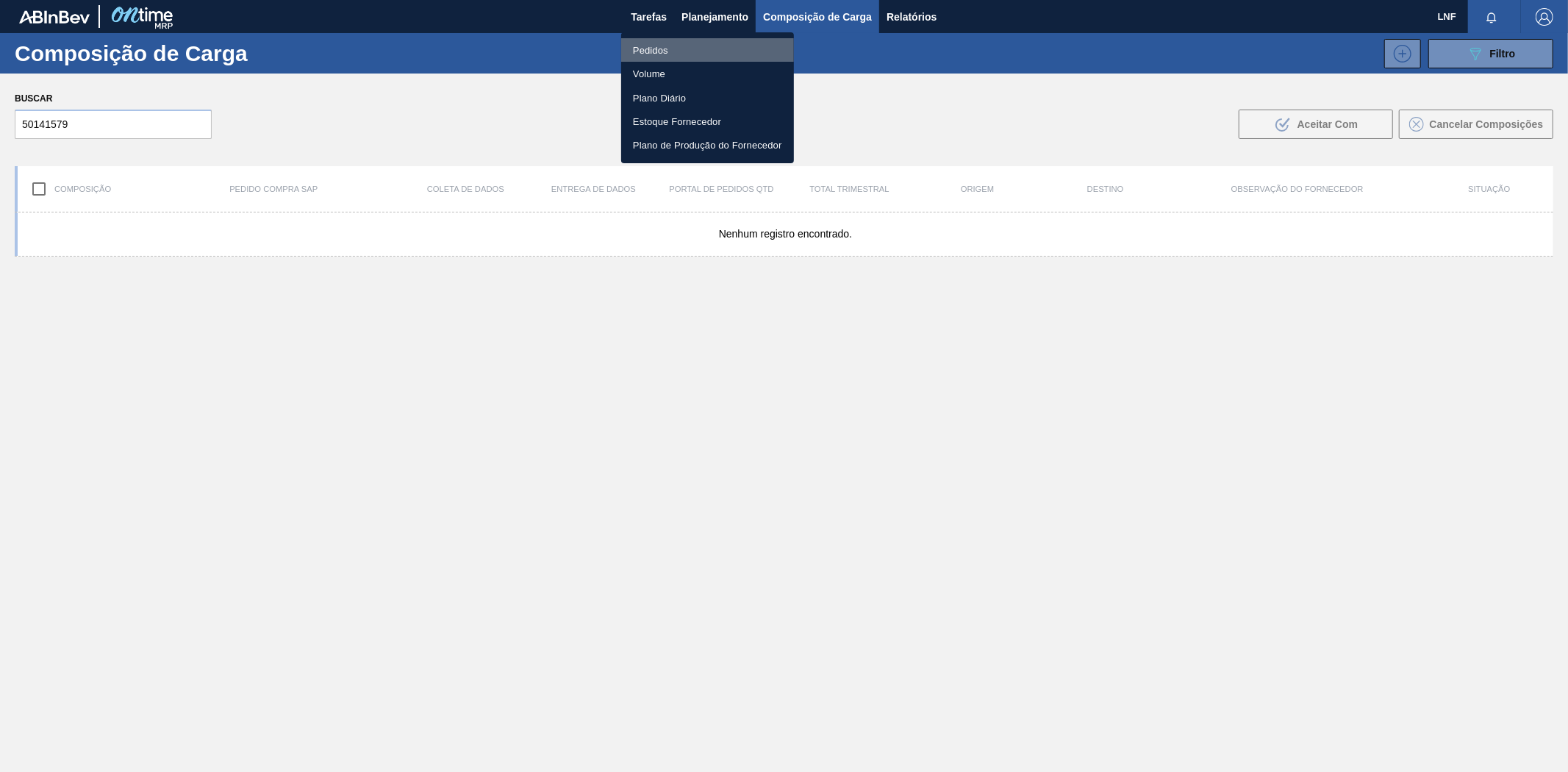
click at [677, 58] on li "Pedidos" at bounding box center [707, 49] width 172 height 23
